Goal: Navigation & Orientation: Find specific page/section

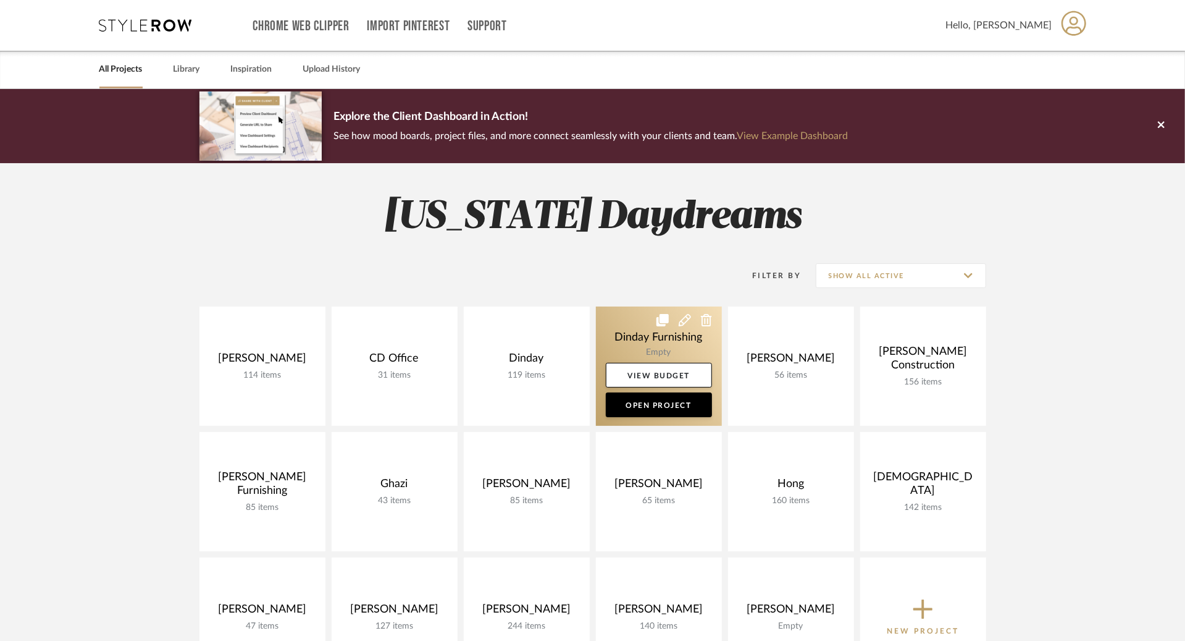
scroll to position [28, 0]
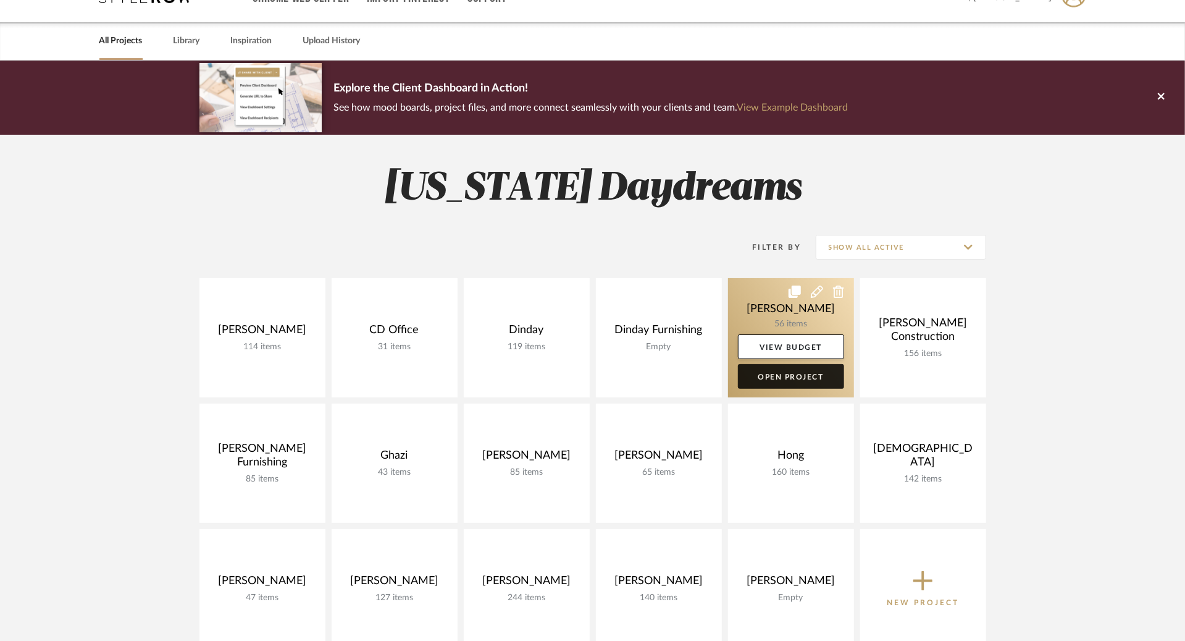
click at [789, 385] on link "Open Project" at bounding box center [791, 376] width 106 height 25
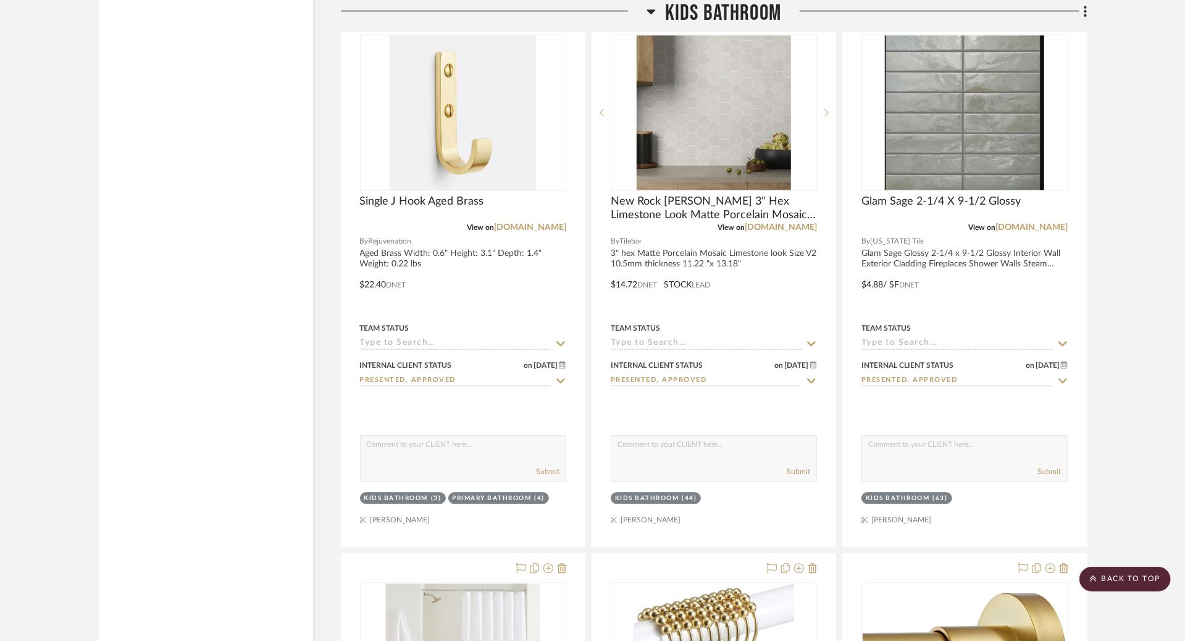
scroll to position [2118, 0]
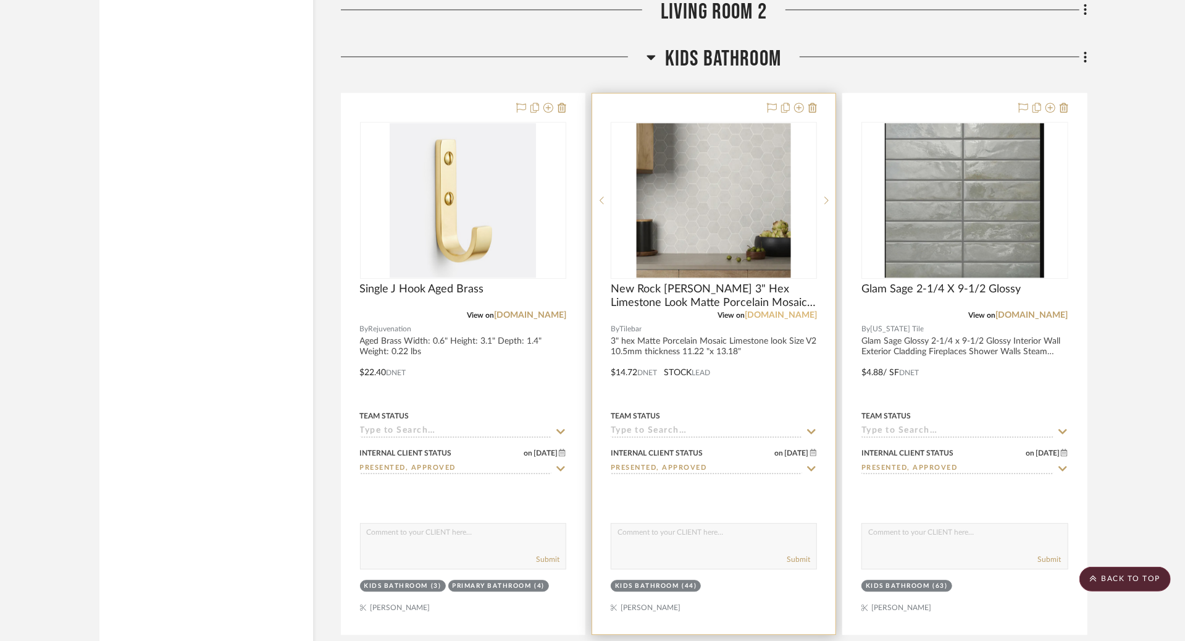
click at [785, 311] on link "[DOMAIN_NAME]" at bounding box center [781, 315] width 72 height 9
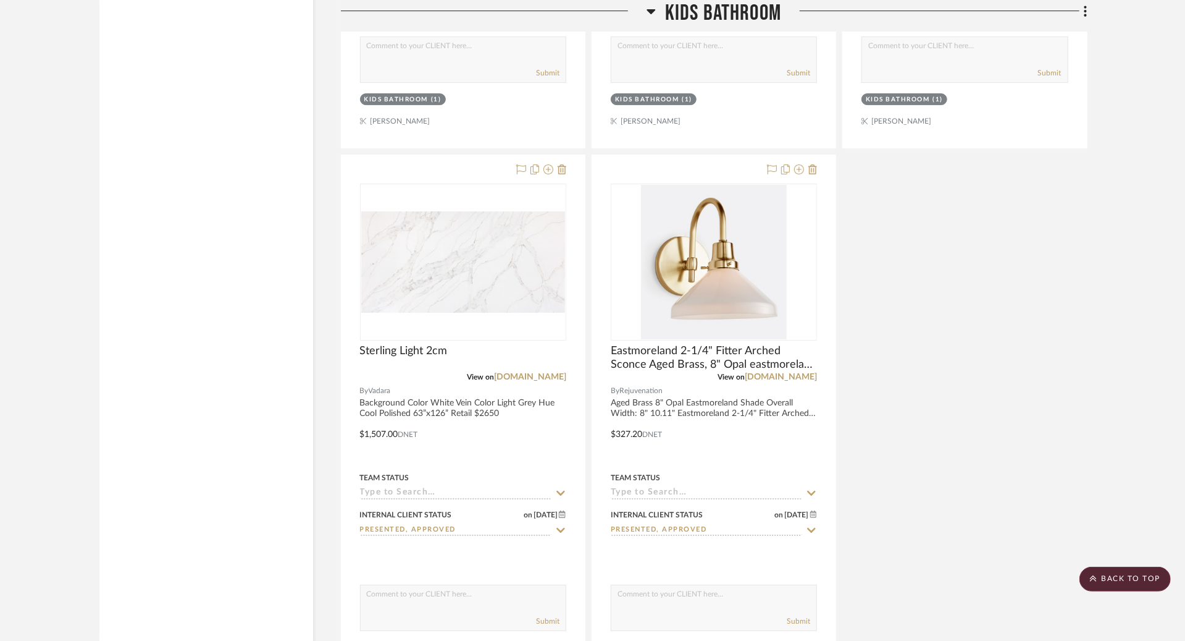
scroll to position [3320, 0]
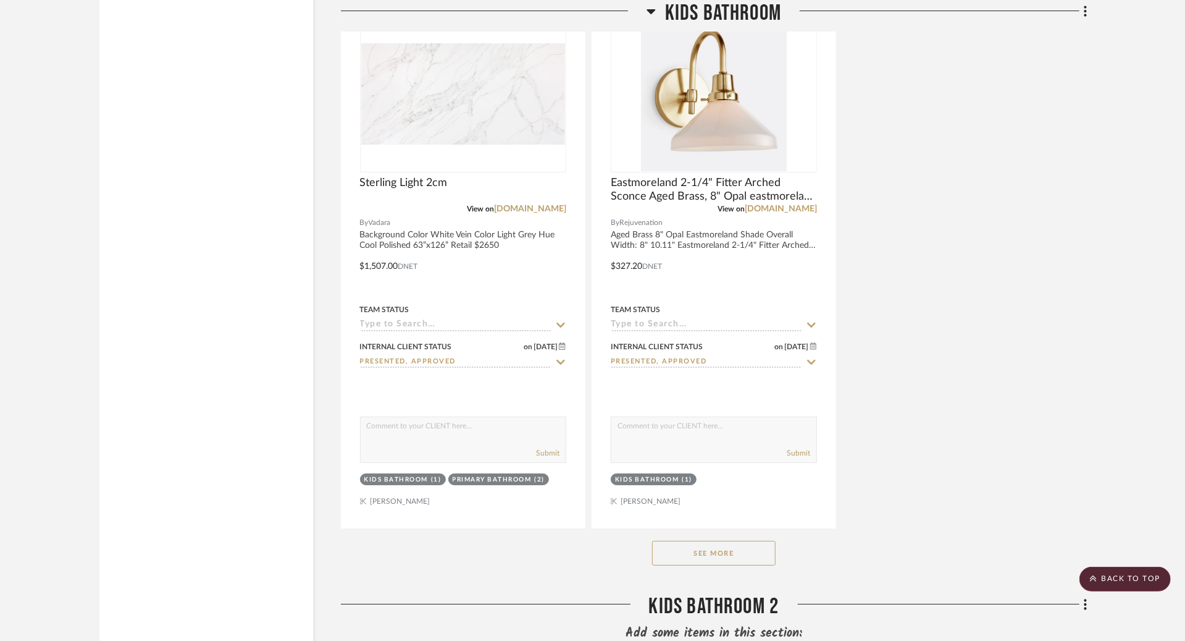
click at [736, 541] on button "See More" at bounding box center [714, 553] width 124 height 25
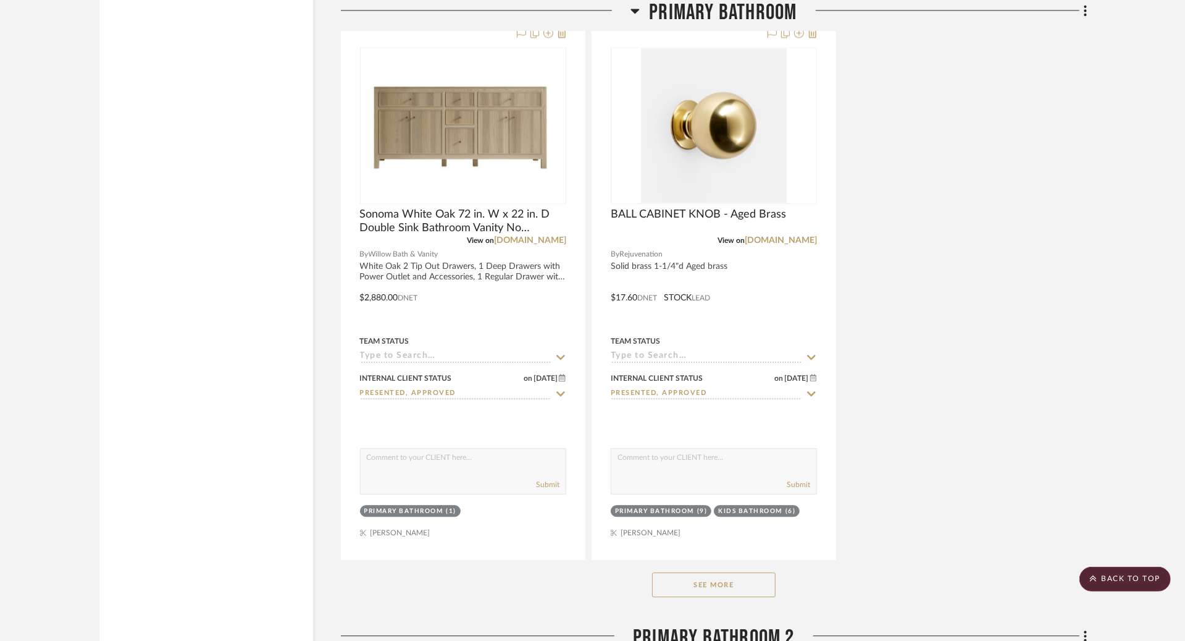
scroll to position [5773, 0]
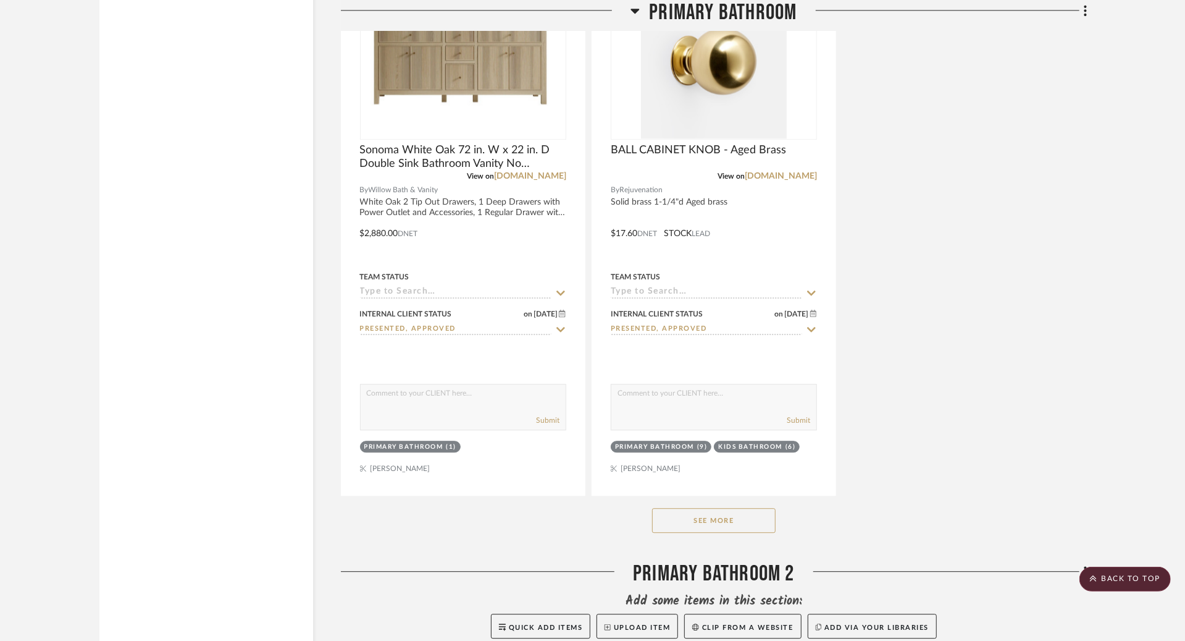
click at [720, 508] on button "See More" at bounding box center [714, 520] width 124 height 25
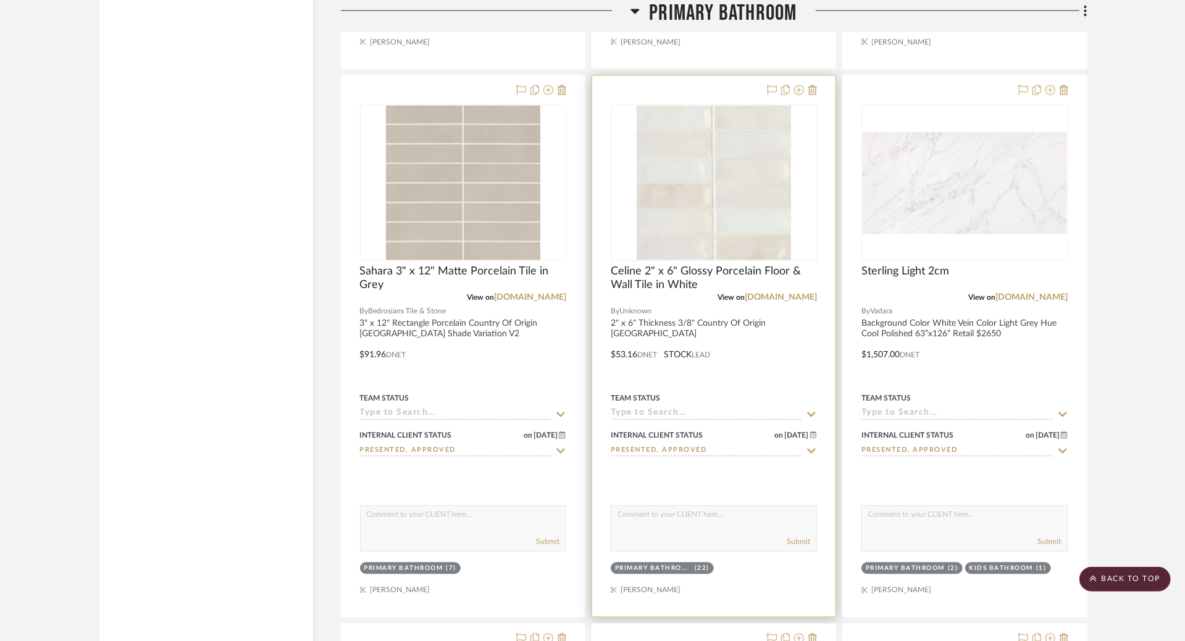
scroll to position [5106, 0]
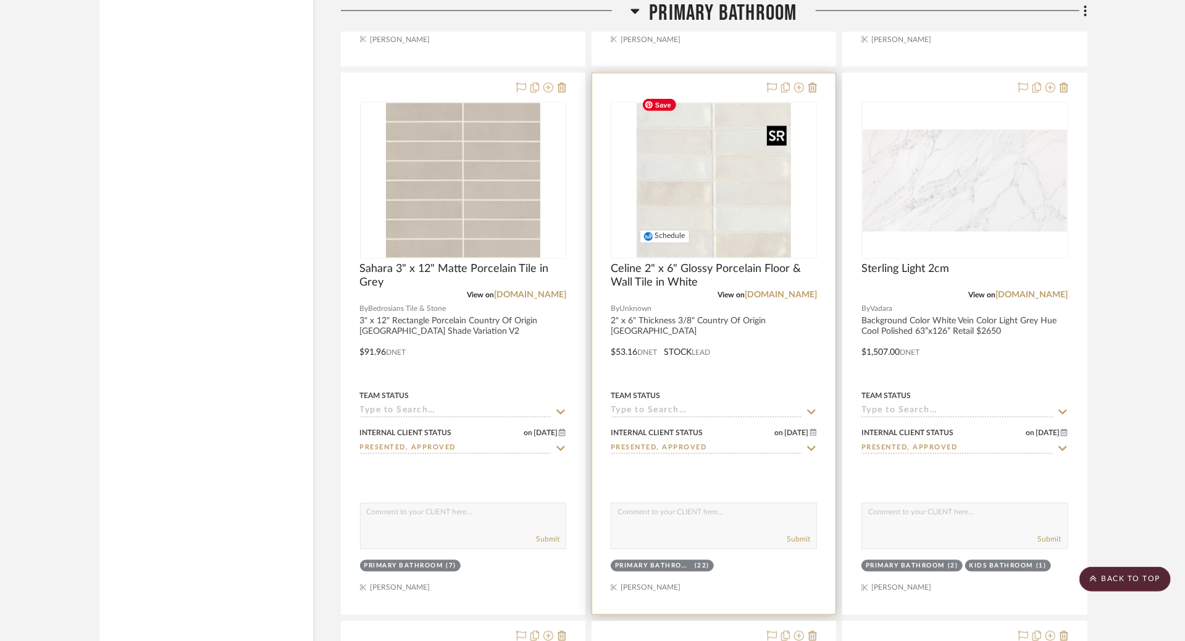
click at [658, 209] on img "0" at bounding box center [714, 180] width 154 height 154
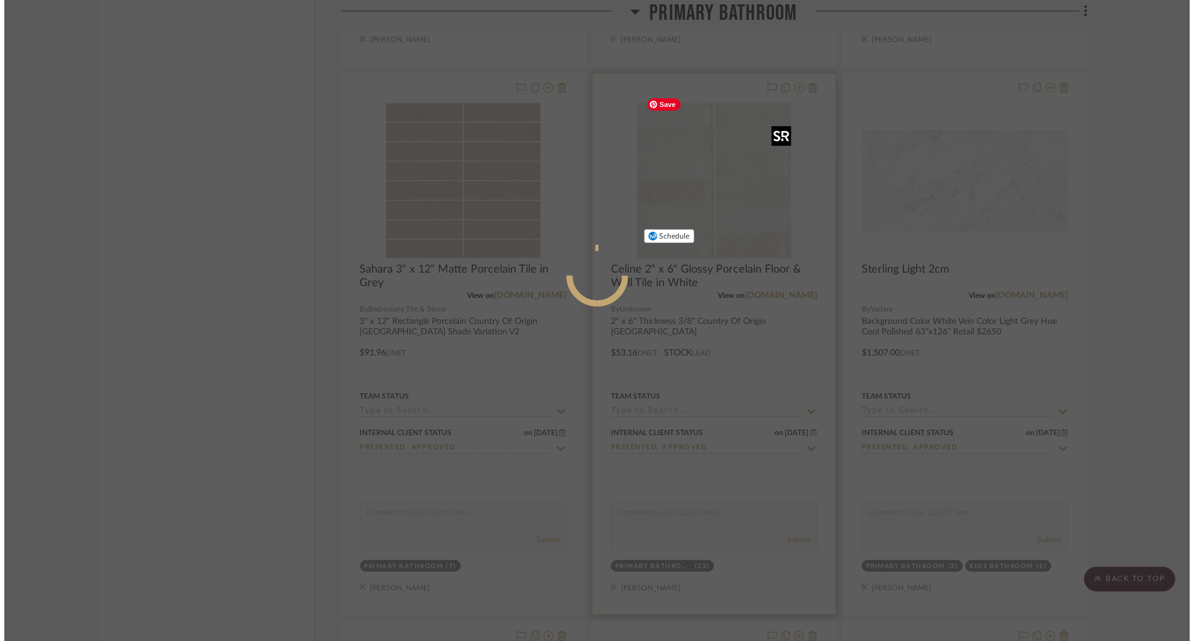
scroll to position [0, 0]
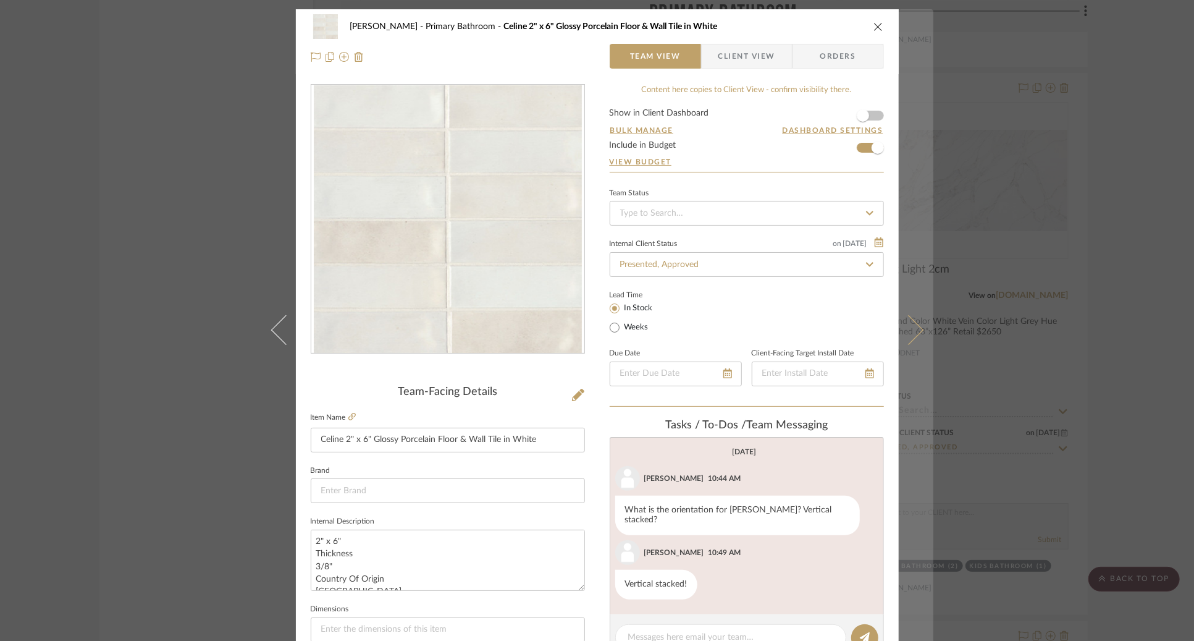
click at [914, 327] on icon at bounding box center [908, 329] width 30 height 30
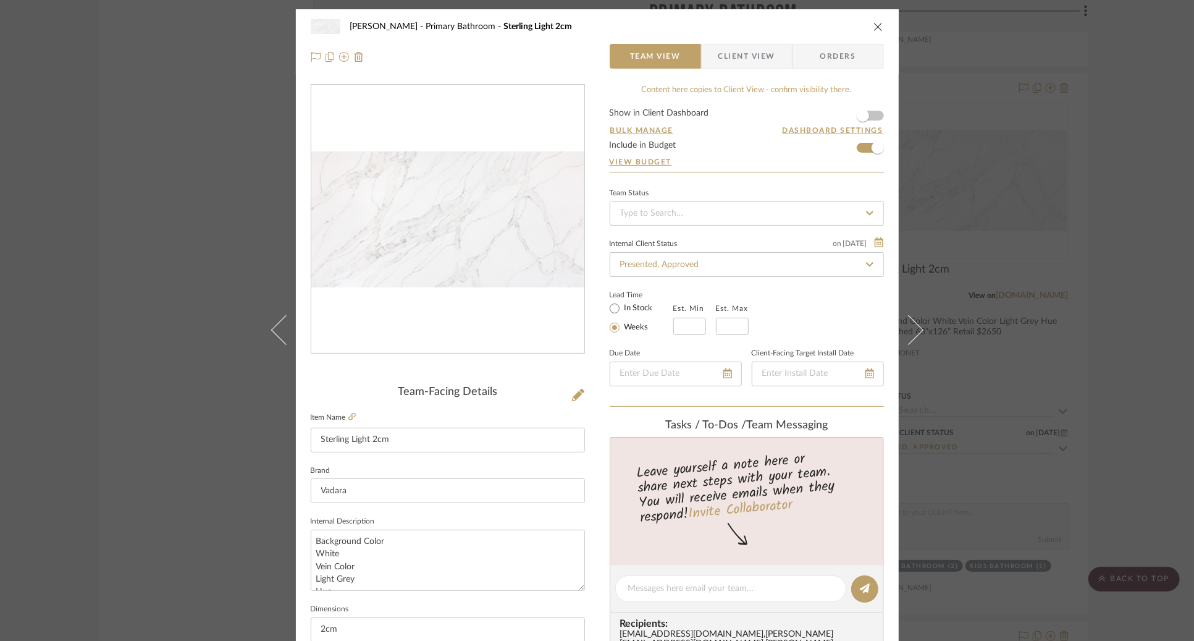
click at [975, 284] on div "[PERSON_NAME] Primary Bathroom Sterling Light 2cm Team View Client View Orders …" at bounding box center [597, 320] width 1194 height 641
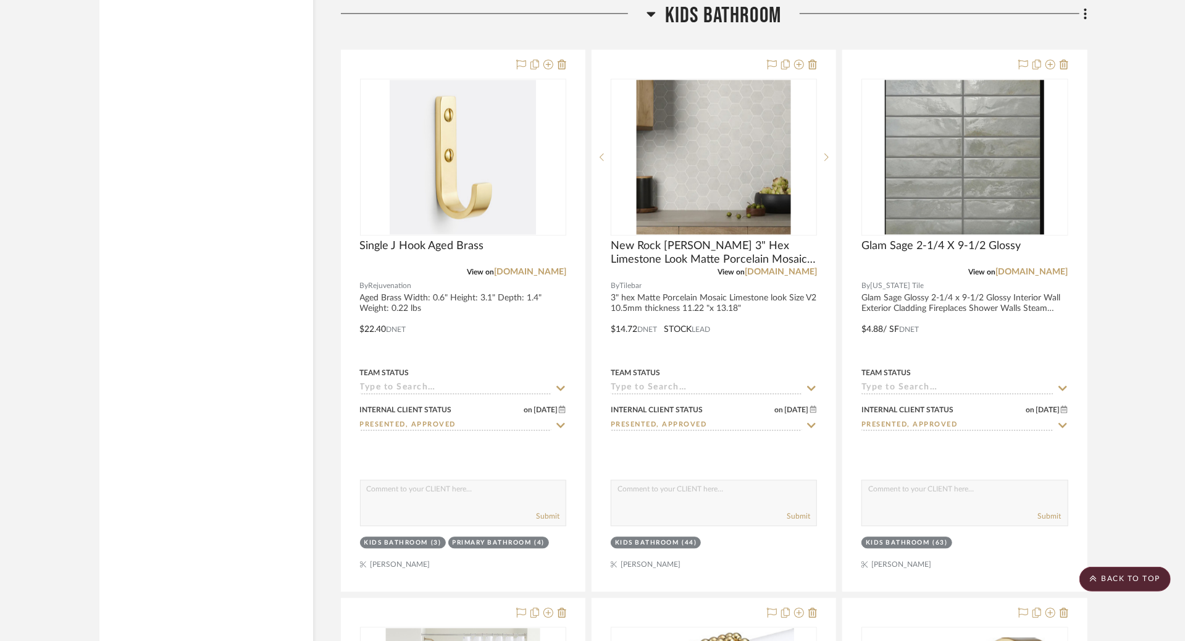
scroll to position [2135, 0]
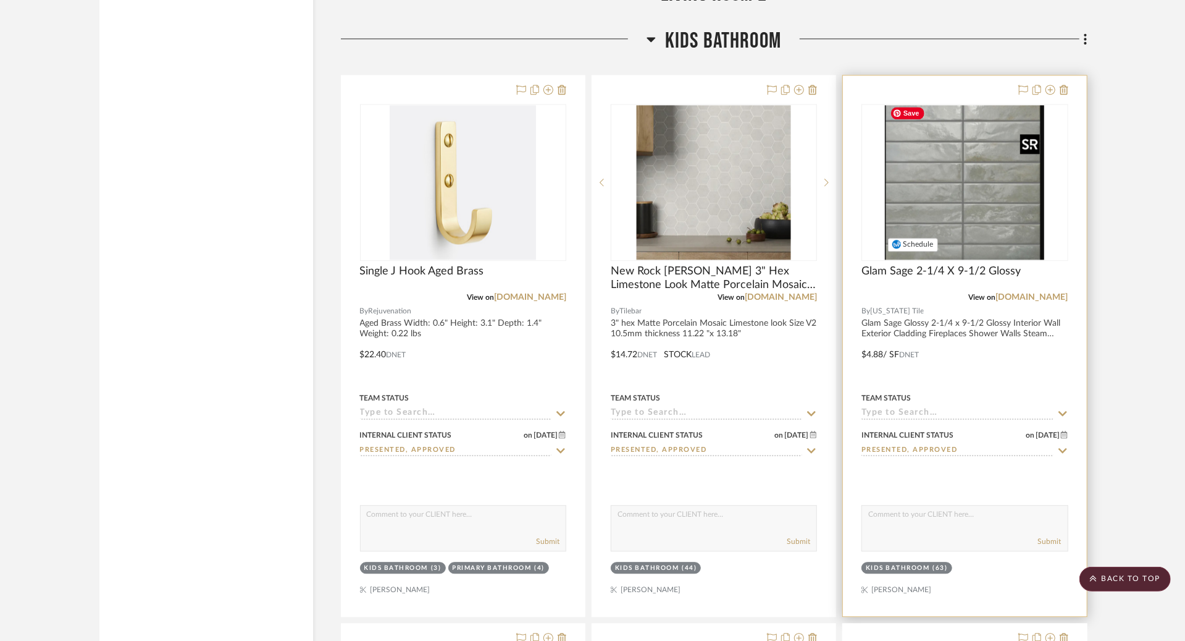
click at [0, 0] on img at bounding box center [0, 0] width 0 height 0
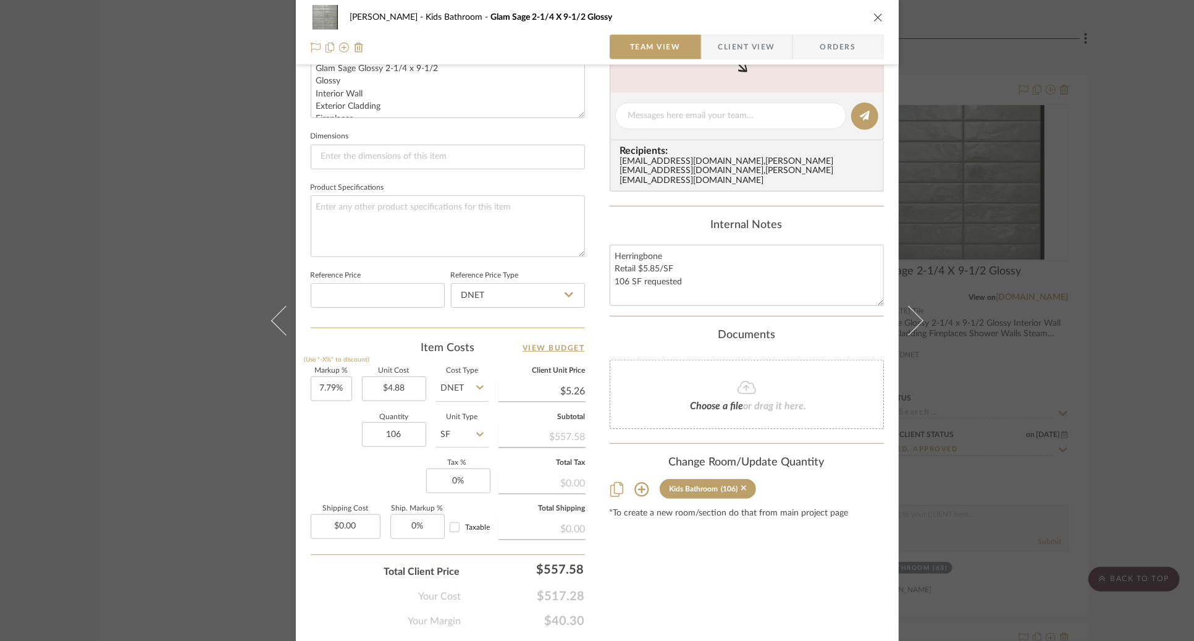
scroll to position [500, 0]
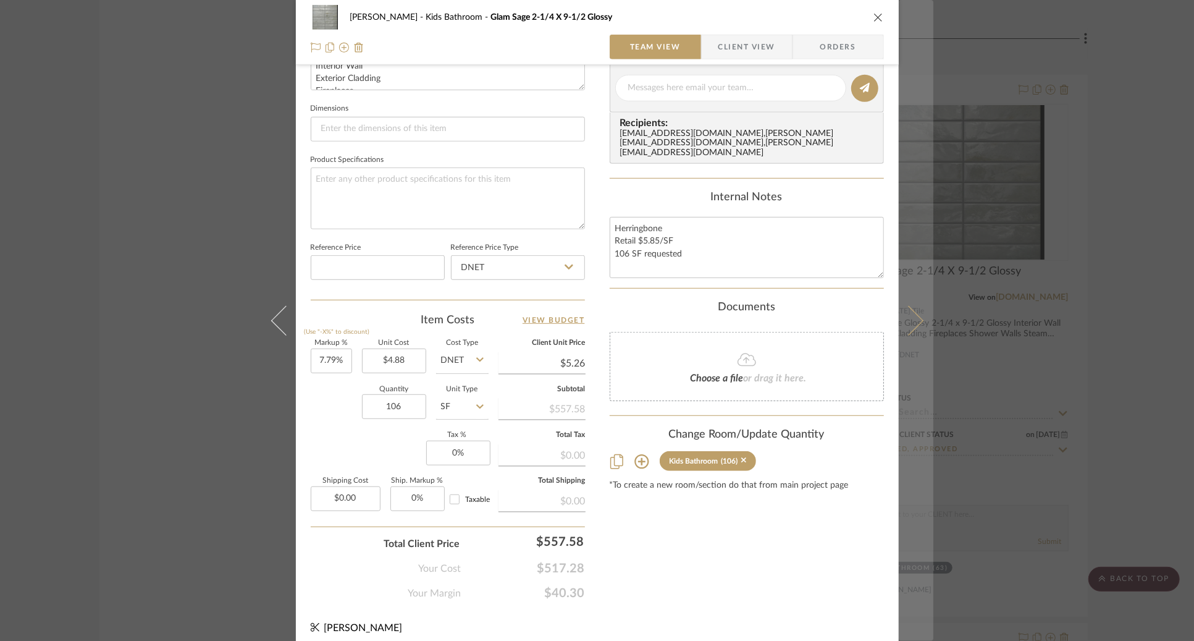
click at [909, 335] on button at bounding box center [916, 320] width 35 height 641
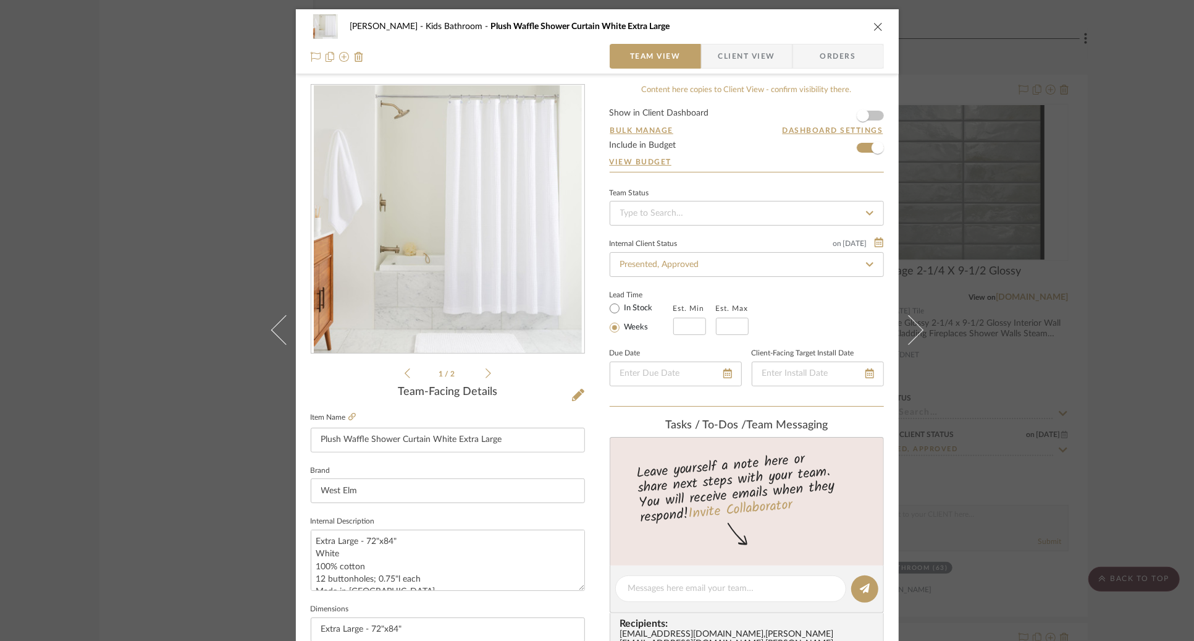
scroll to position [176, 0]
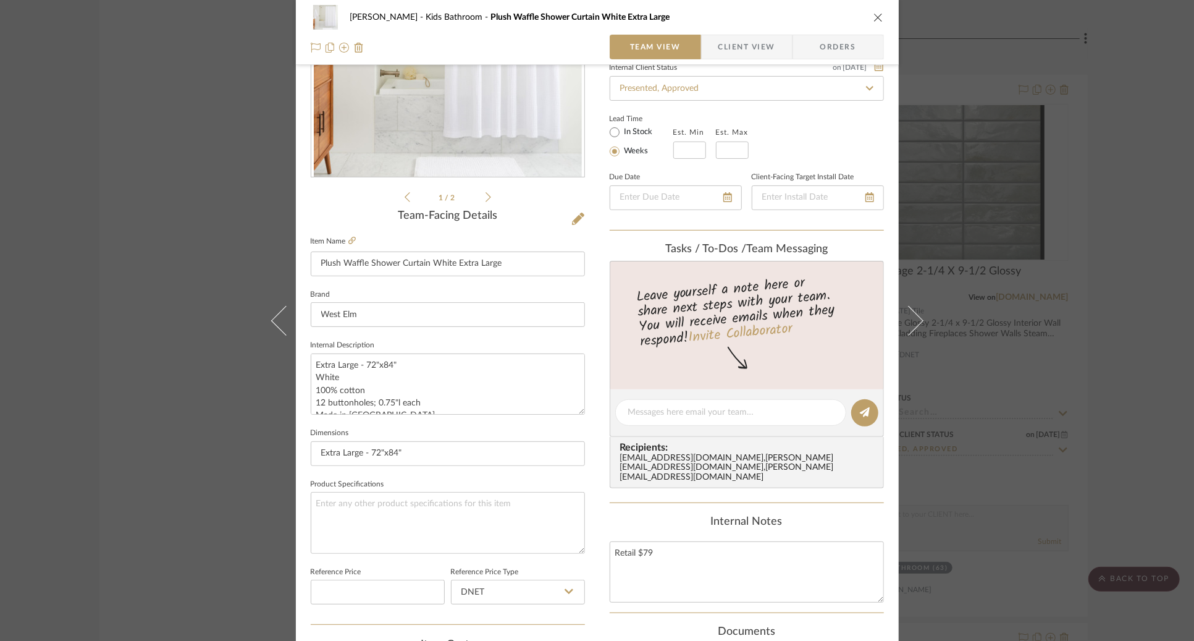
click at [975, 280] on div "[PERSON_NAME] Kids Bathroom Plush Waffle Shower Curtain White Extra Large Team …" at bounding box center [597, 320] width 1194 height 641
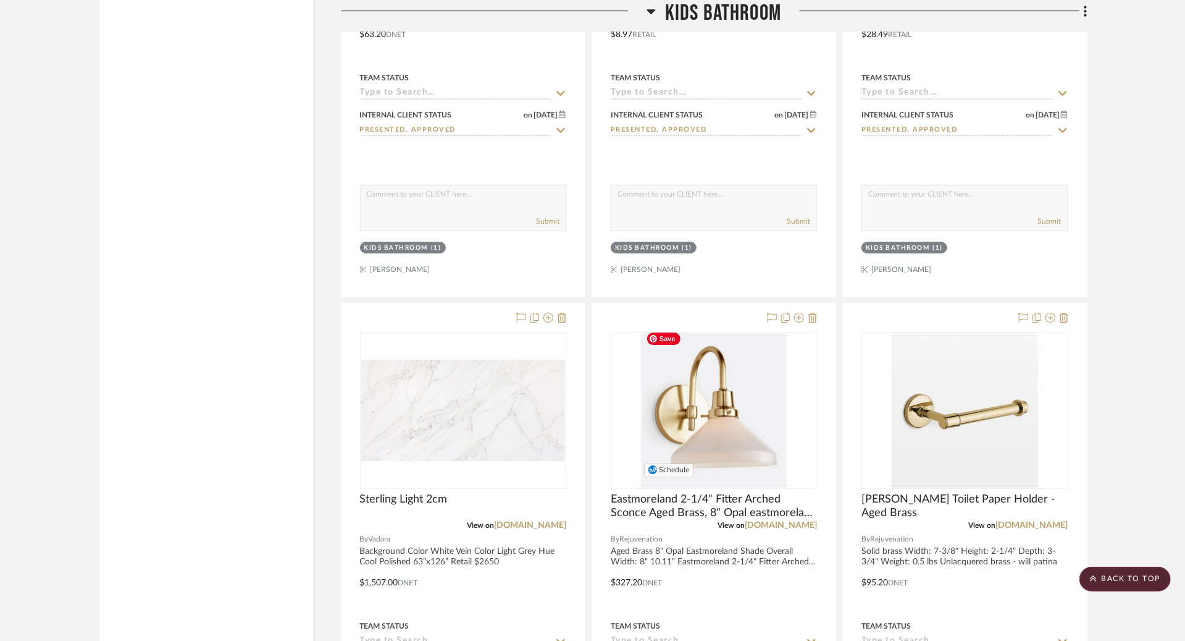
scroll to position [3160, 0]
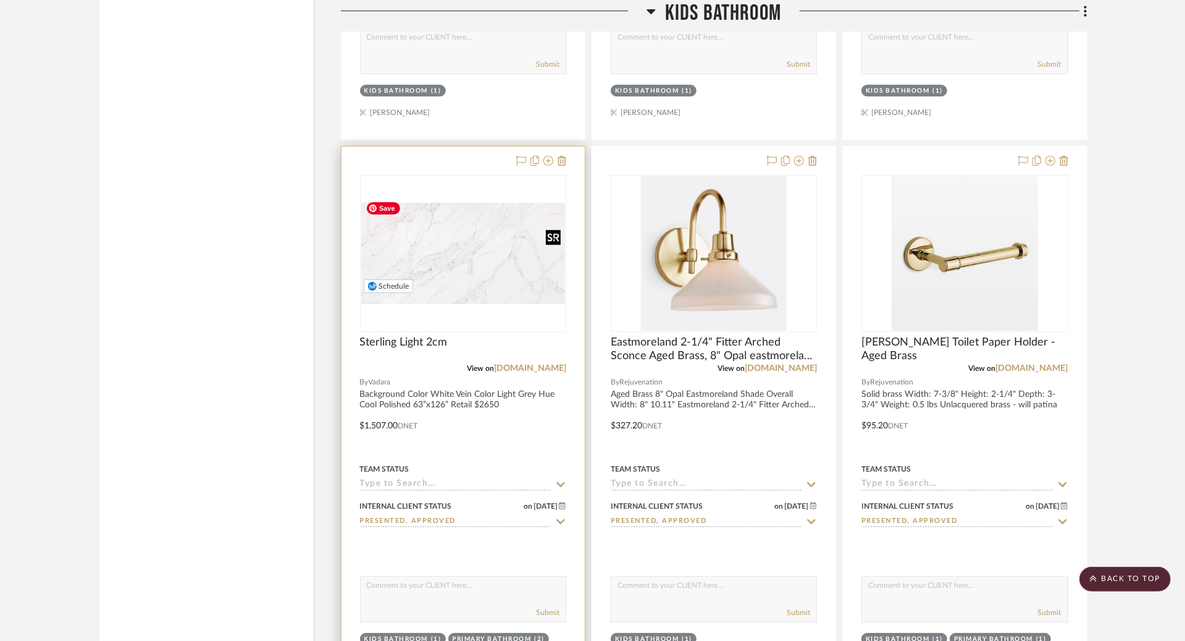
click at [482, 284] on img "0" at bounding box center [463, 253] width 204 height 101
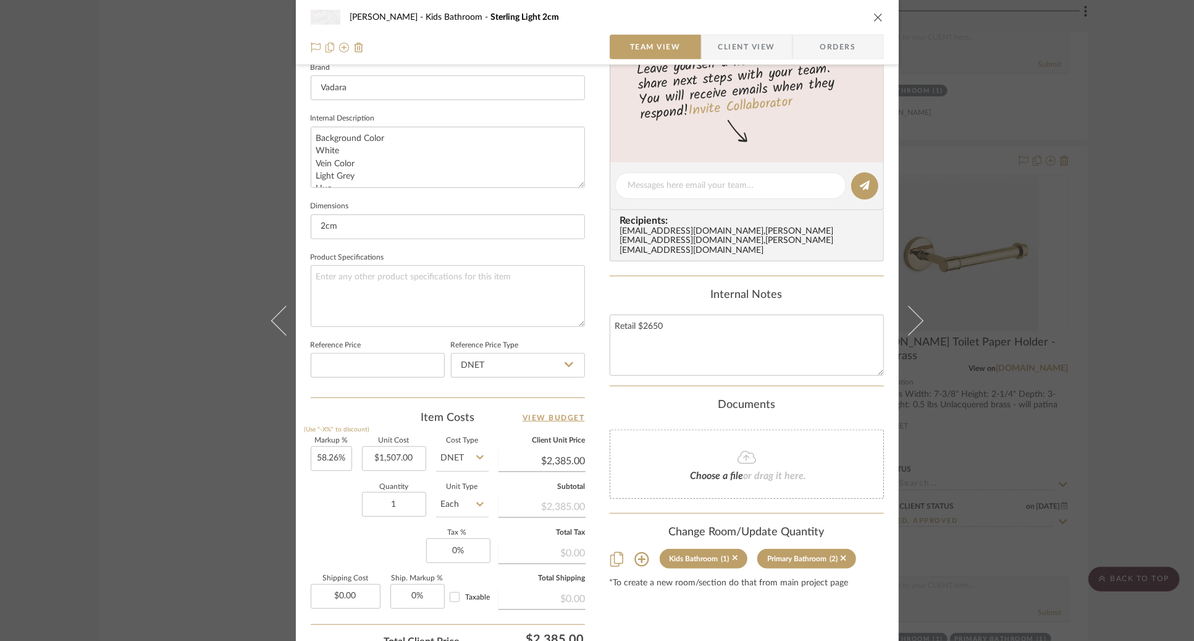
scroll to position [385, 0]
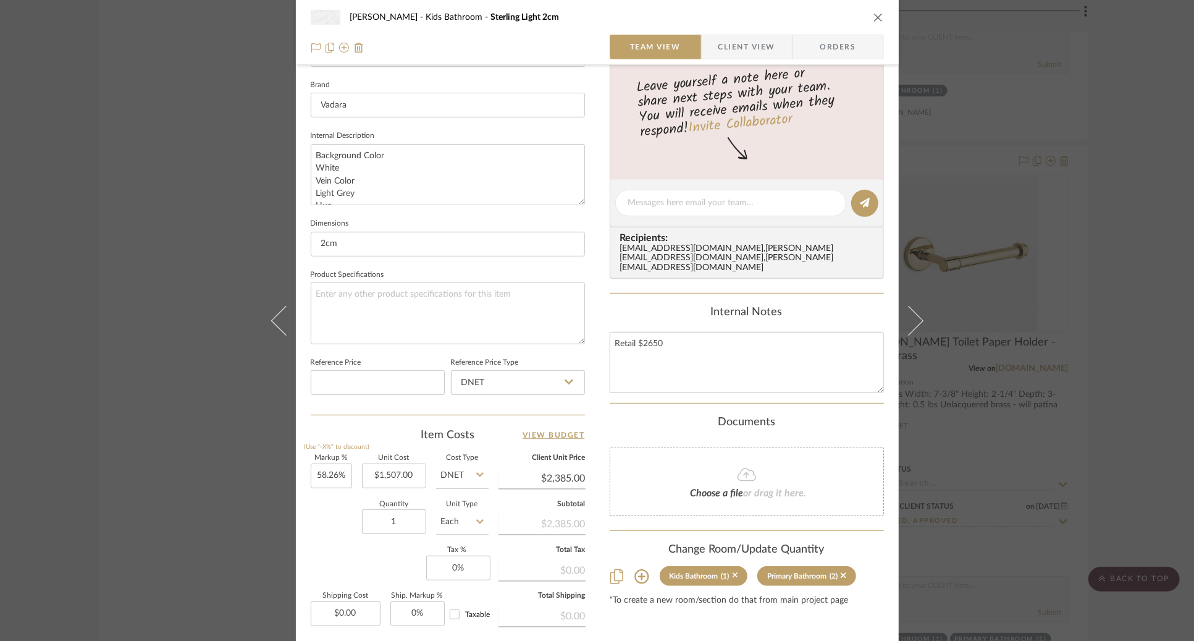
click at [1053, 387] on div "[PERSON_NAME] Kids Bathroom Sterling Light 2cm Team View Client View Orders Tea…" at bounding box center [597, 320] width 1194 height 641
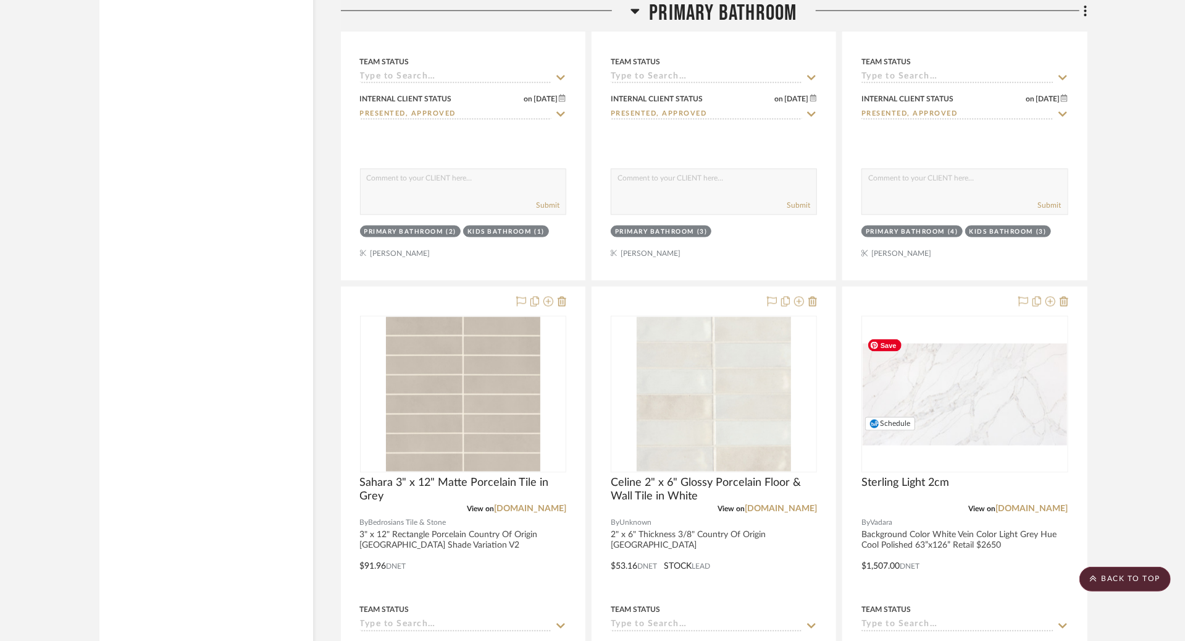
scroll to position [4896, 0]
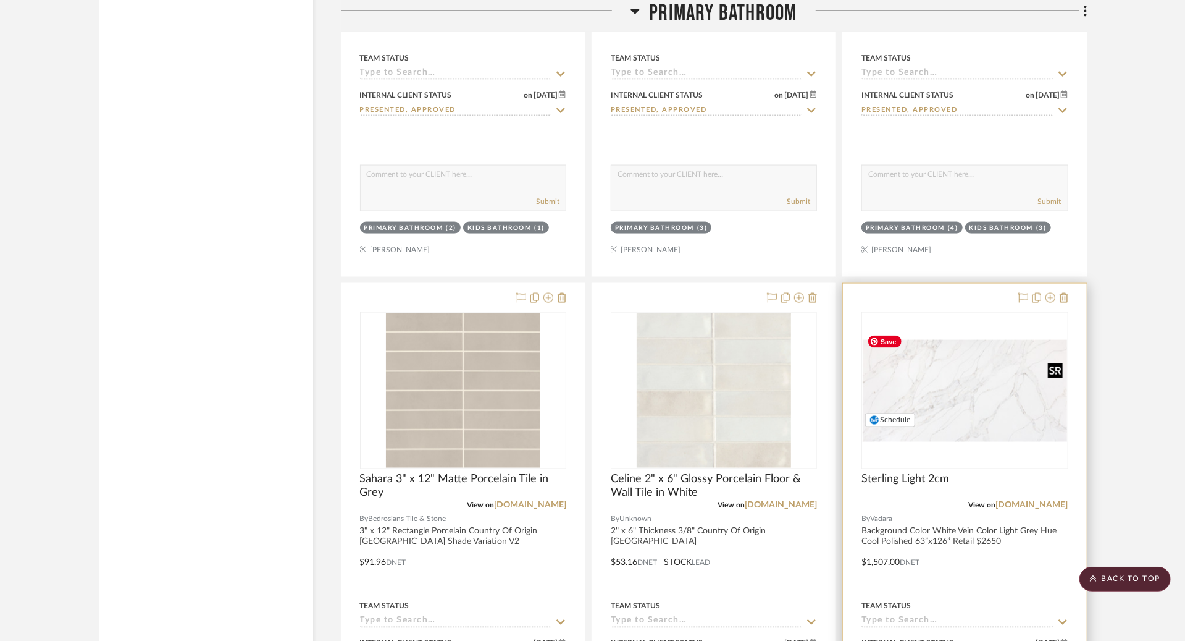
click at [943, 360] on img "0" at bounding box center [965, 390] width 204 height 101
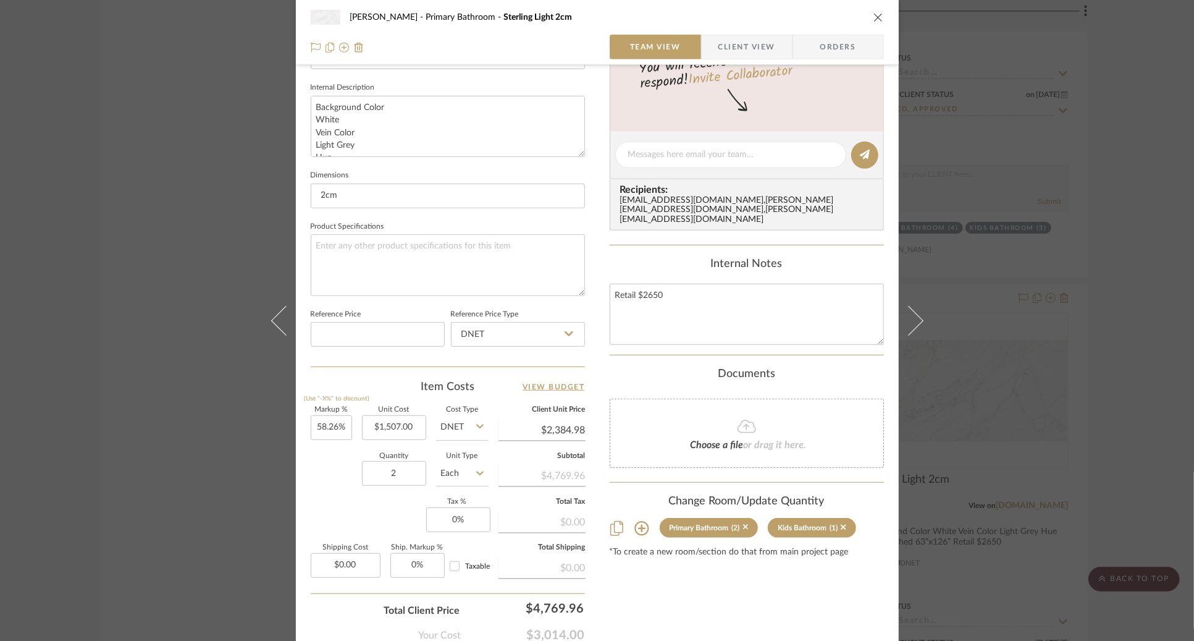
scroll to position [361, 0]
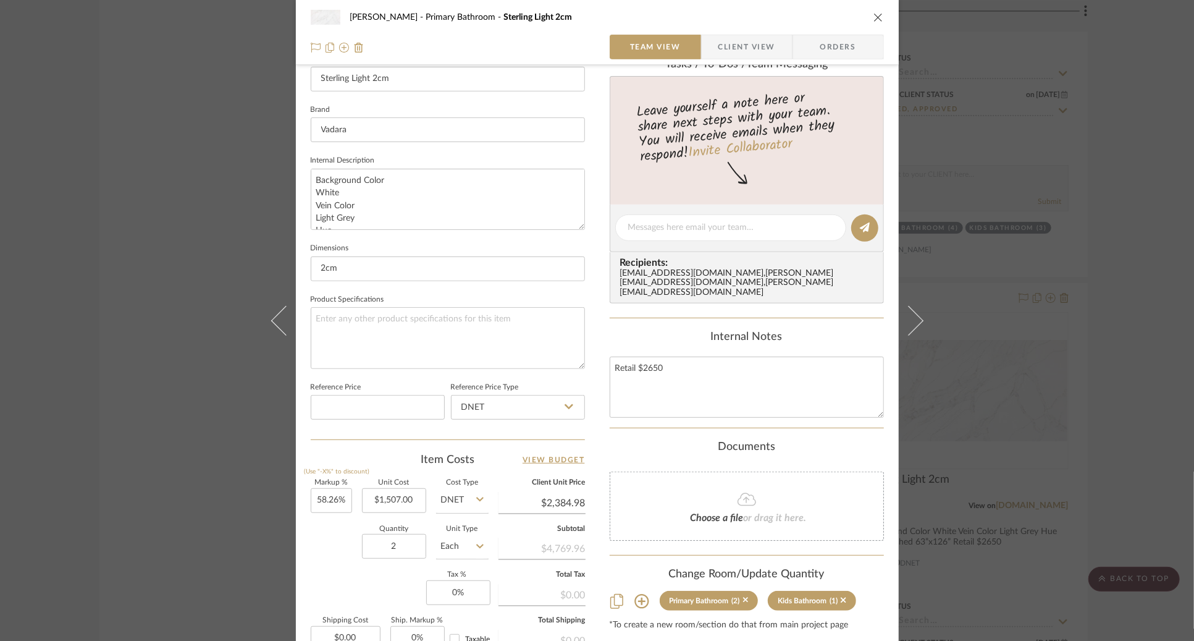
click at [226, 511] on div "[PERSON_NAME] Primary Bathroom Sterling Light 2cm Team View Client View Orders …" at bounding box center [597, 320] width 1194 height 641
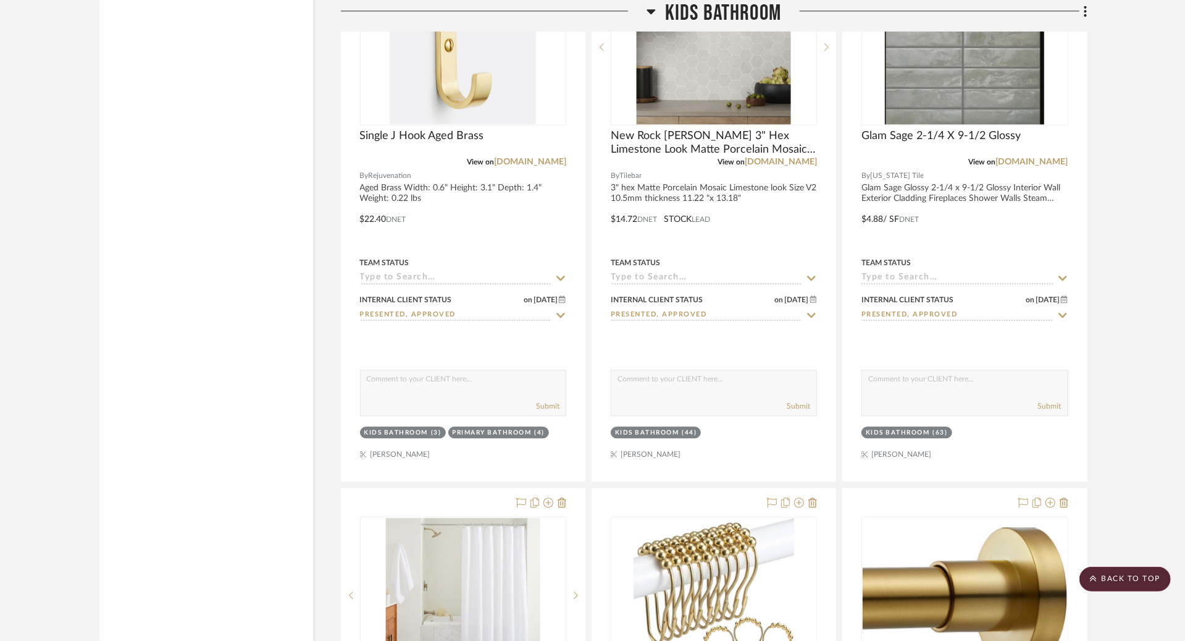
scroll to position [2134, 0]
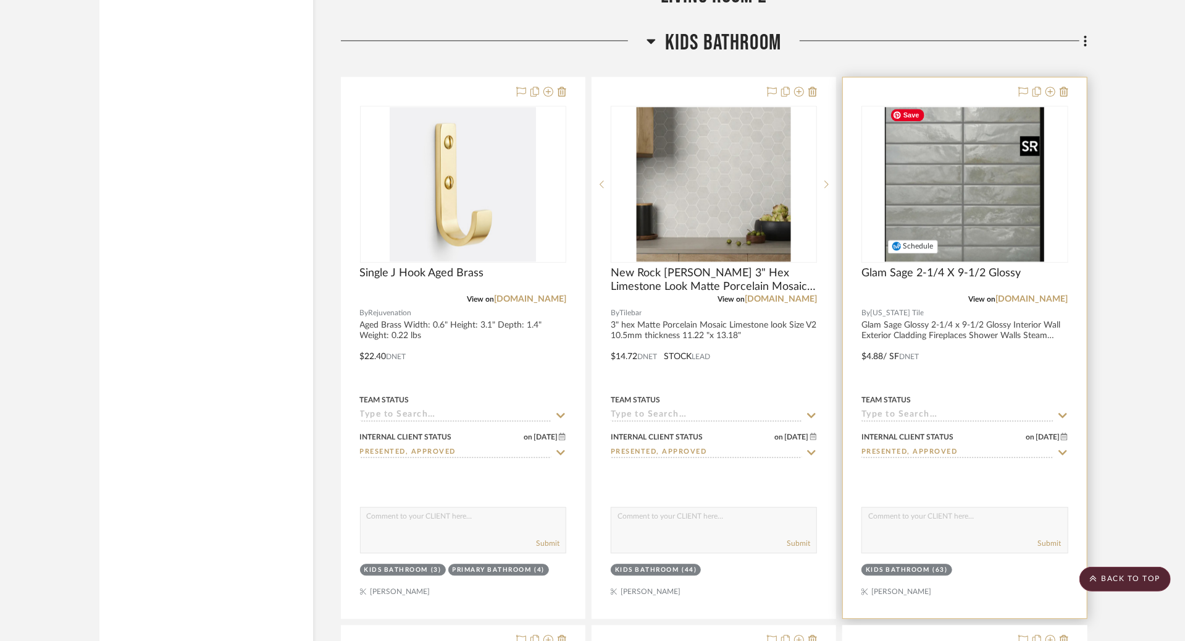
click at [930, 172] on img "0" at bounding box center [964, 184] width 159 height 154
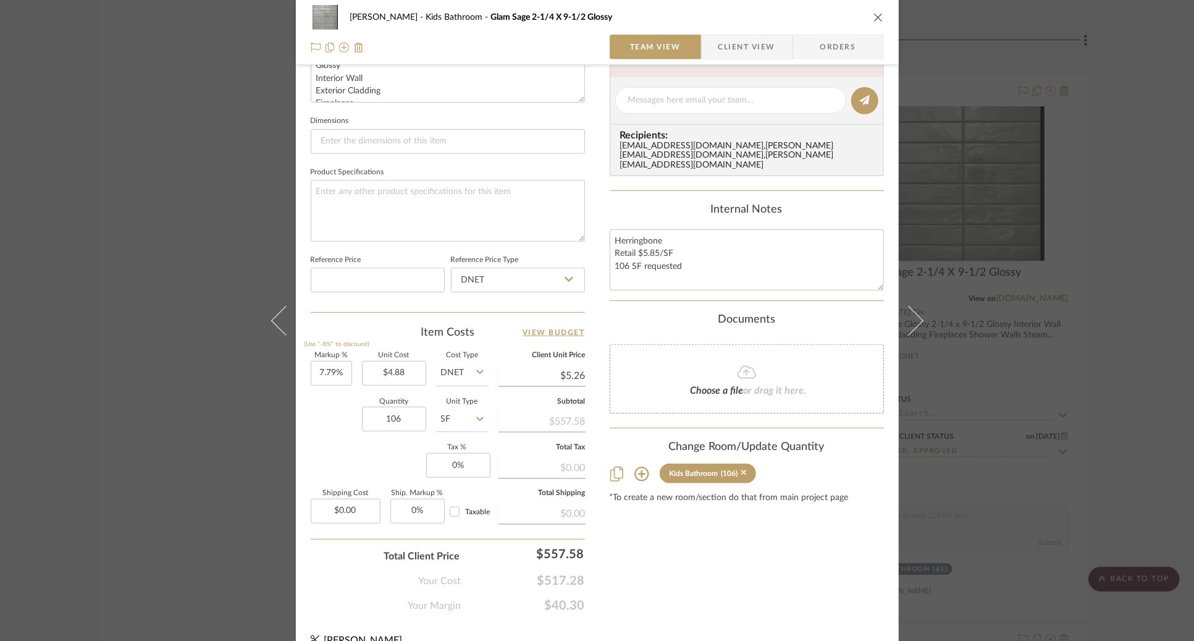
scroll to position [492, 0]
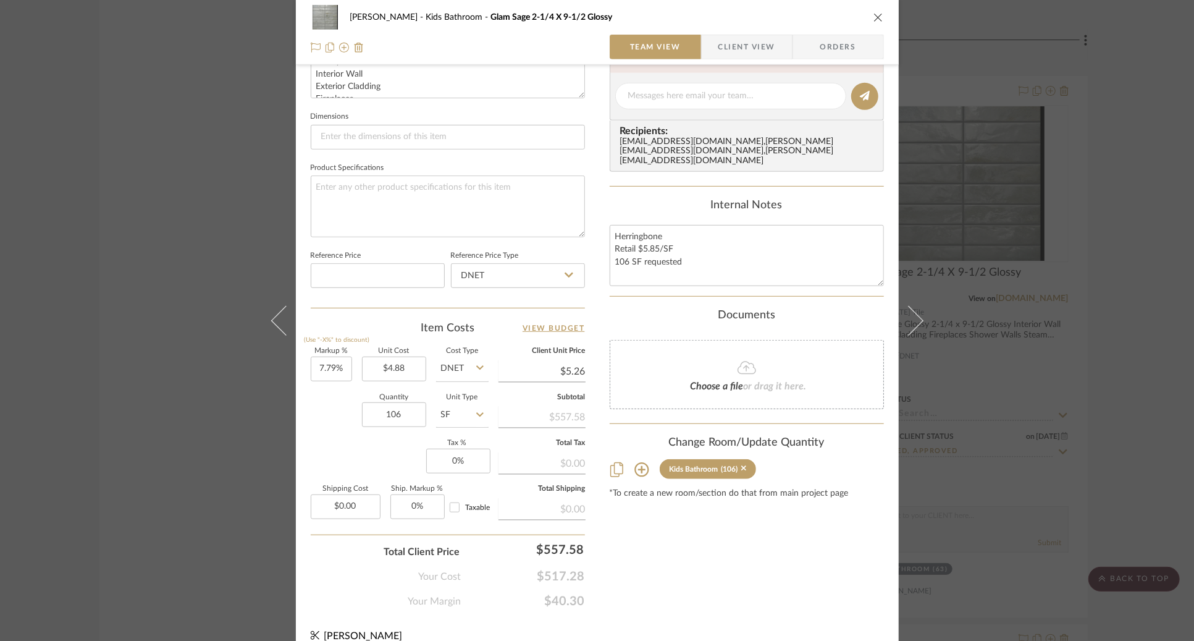
click at [881, 16] on div "[PERSON_NAME] Kids Bathroom Glam Sage 2-1/4 X 9-1/2 Glossy Team View Client Vie…" at bounding box center [597, 32] width 603 height 65
click at [878, 17] on icon "close" at bounding box center [878, 17] width 10 height 10
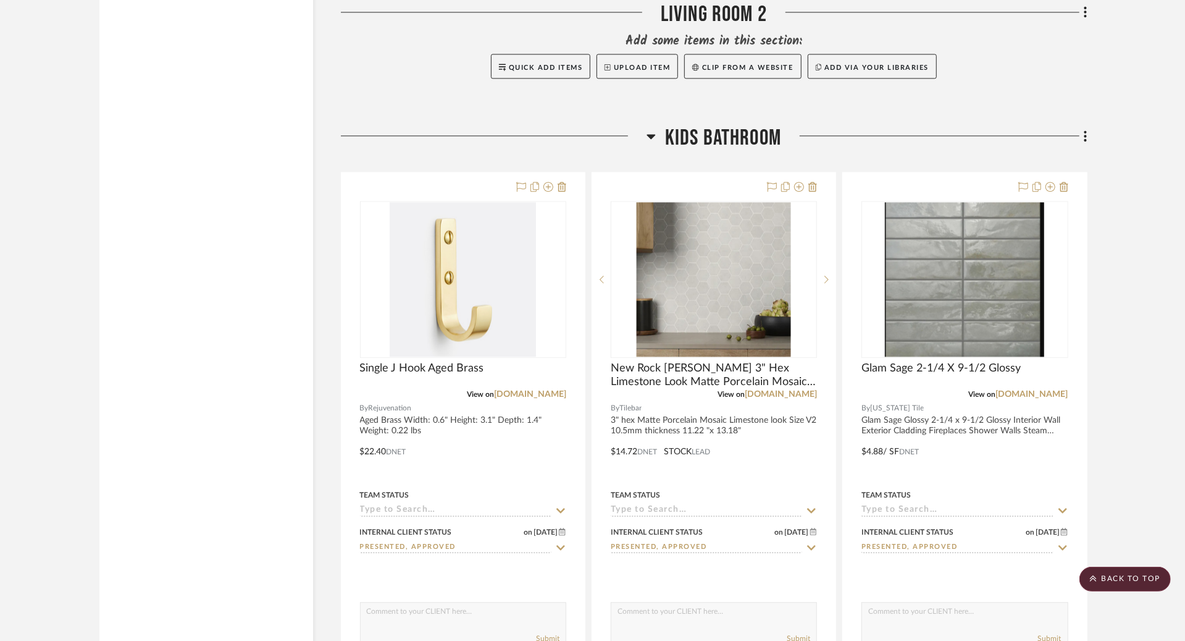
scroll to position [1982, 0]
